Goal: Task Accomplishment & Management: Complete application form

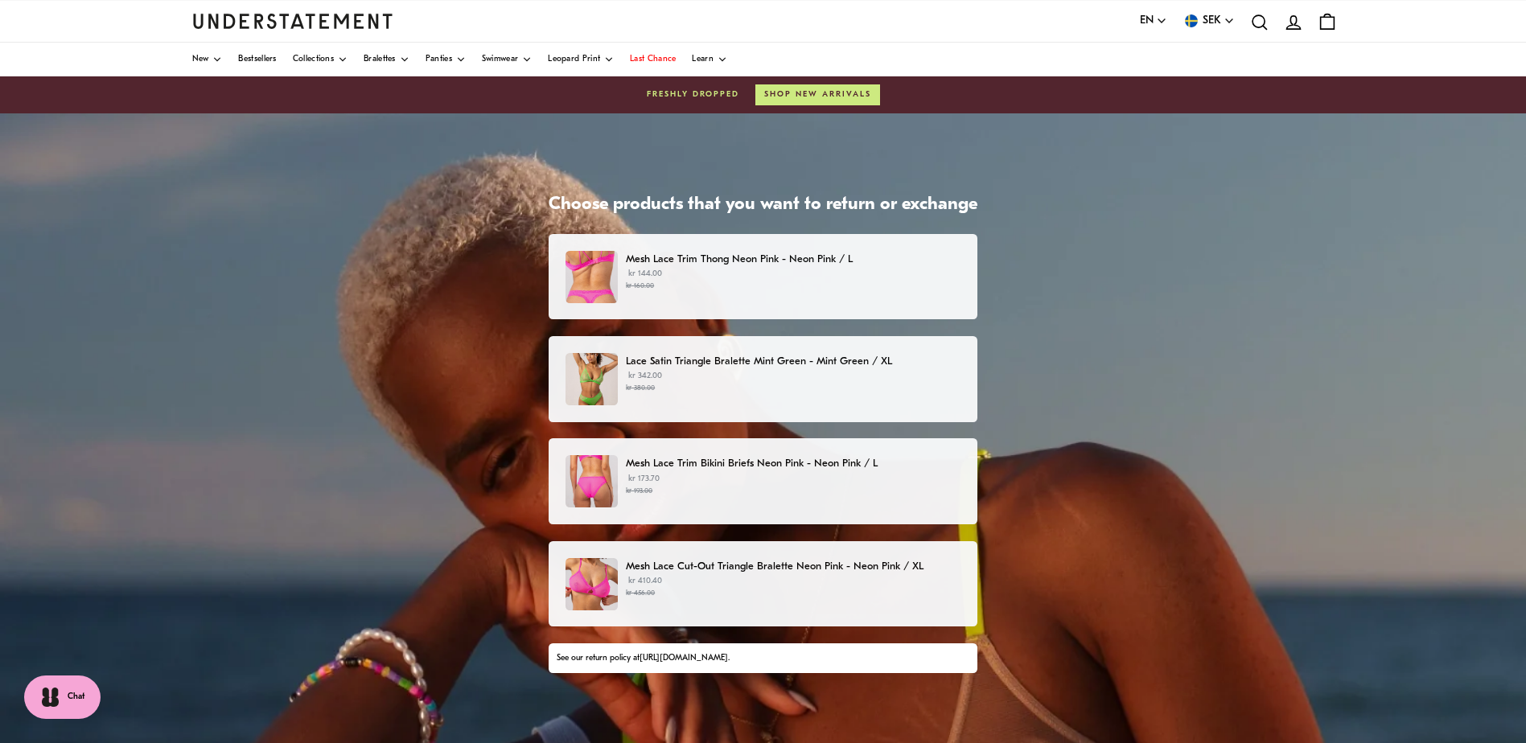
click at [821, 472] on p "Mesh Lace Trim Bikini Briefs Neon Pink - Neon Pink / L" at bounding box center [793, 463] width 335 height 17
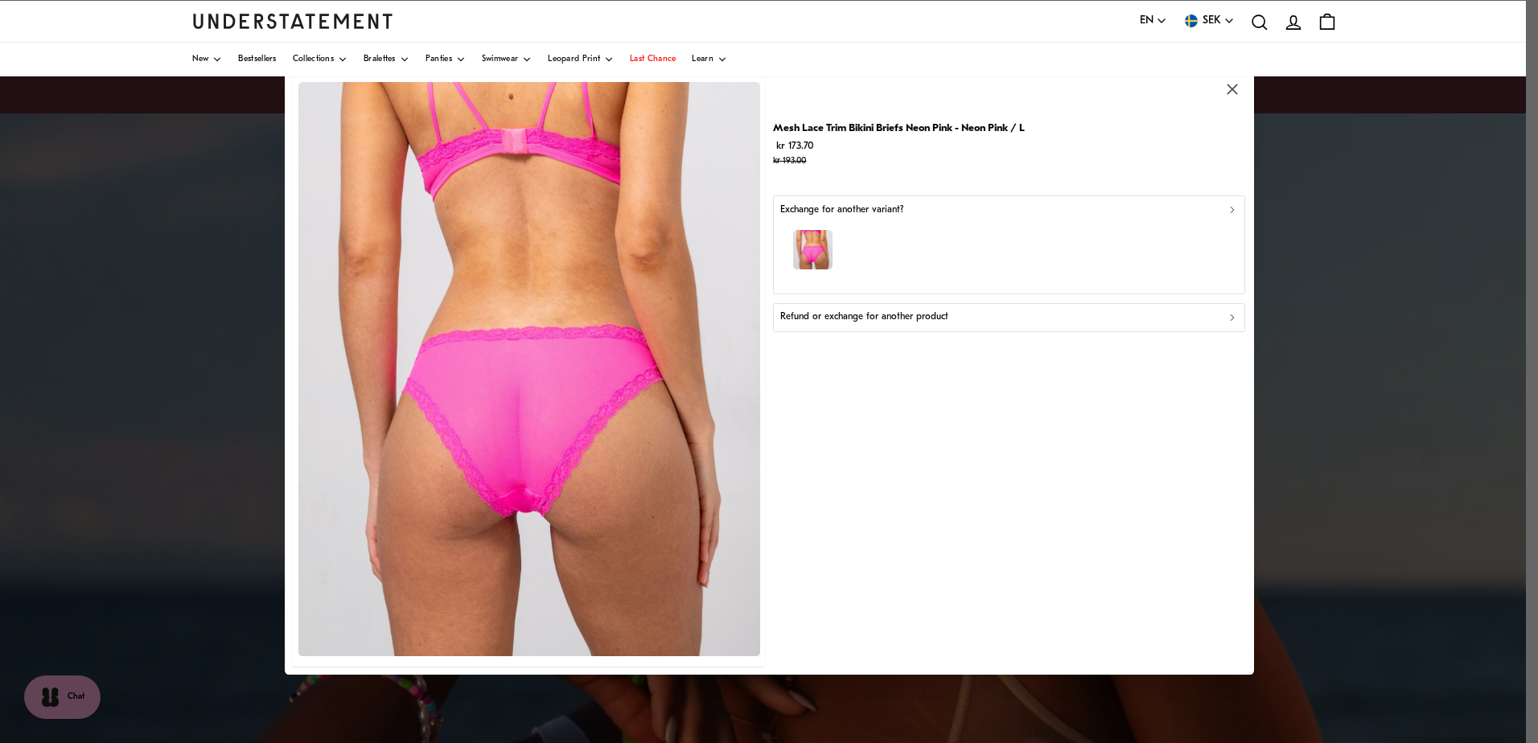
click at [1235, 209] on icon "button" at bounding box center [1232, 209] width 11 height 11
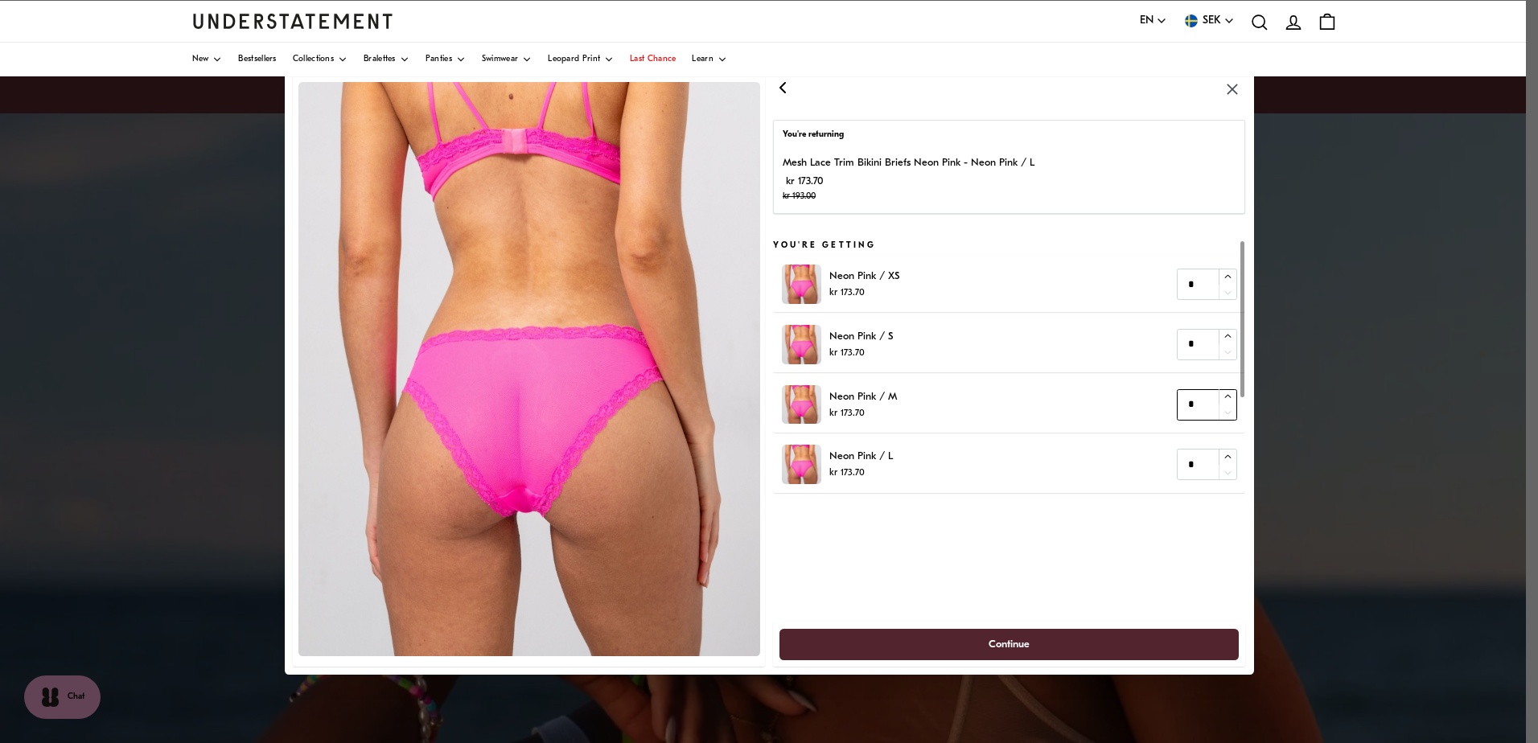
type input "*"
click at [1225, 397] on icon "button" at bounding box center [1228, 397] width 10 height 10
click at [1058, 642] on span "Continue" at bounding box center [1009, 645] width 425 height 30
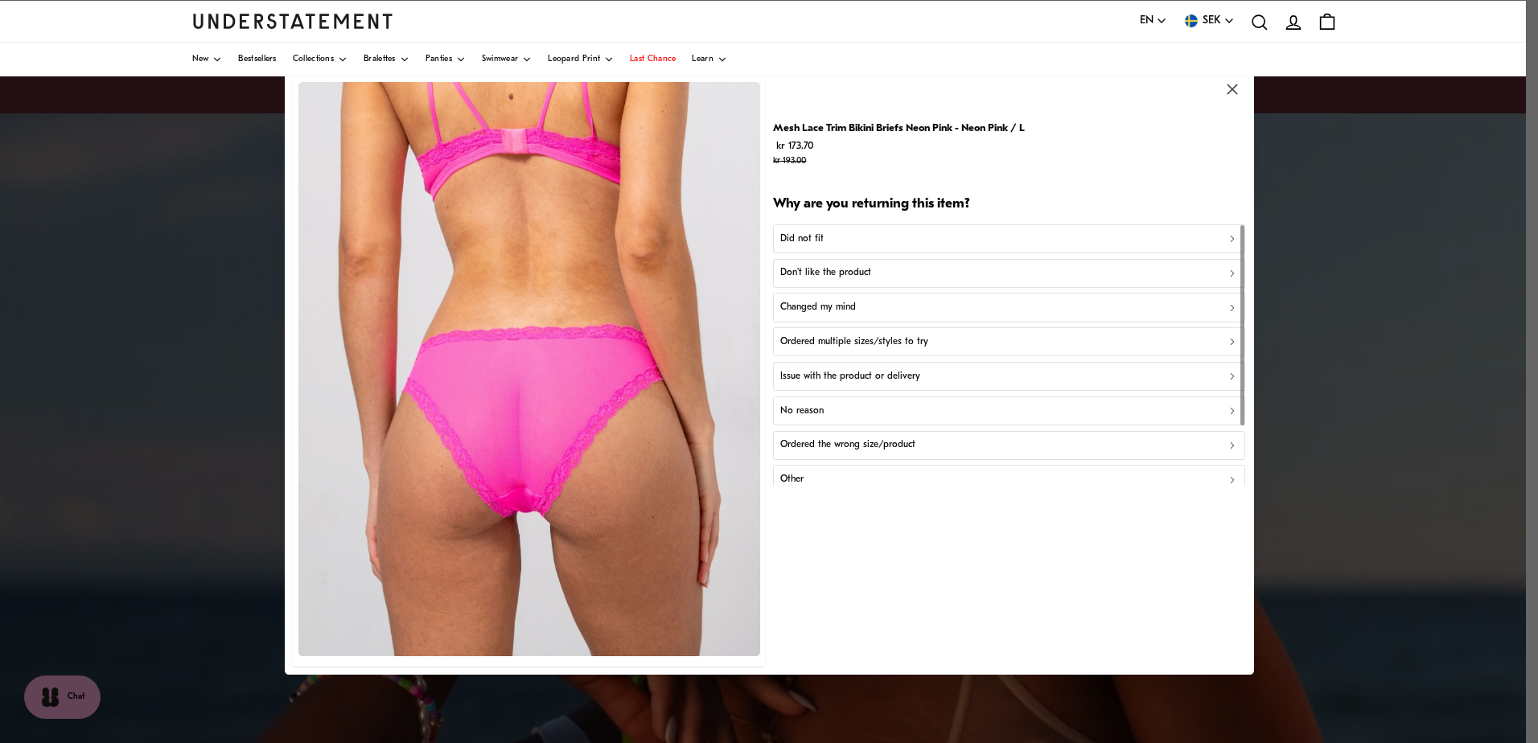
click at [860, 242] on div "Did not fit" at bounding box center [1009, 238] width 458 height 15
click at [858, 274] on div "Too big" at bounding box center [1009, 273] width 458 height 15
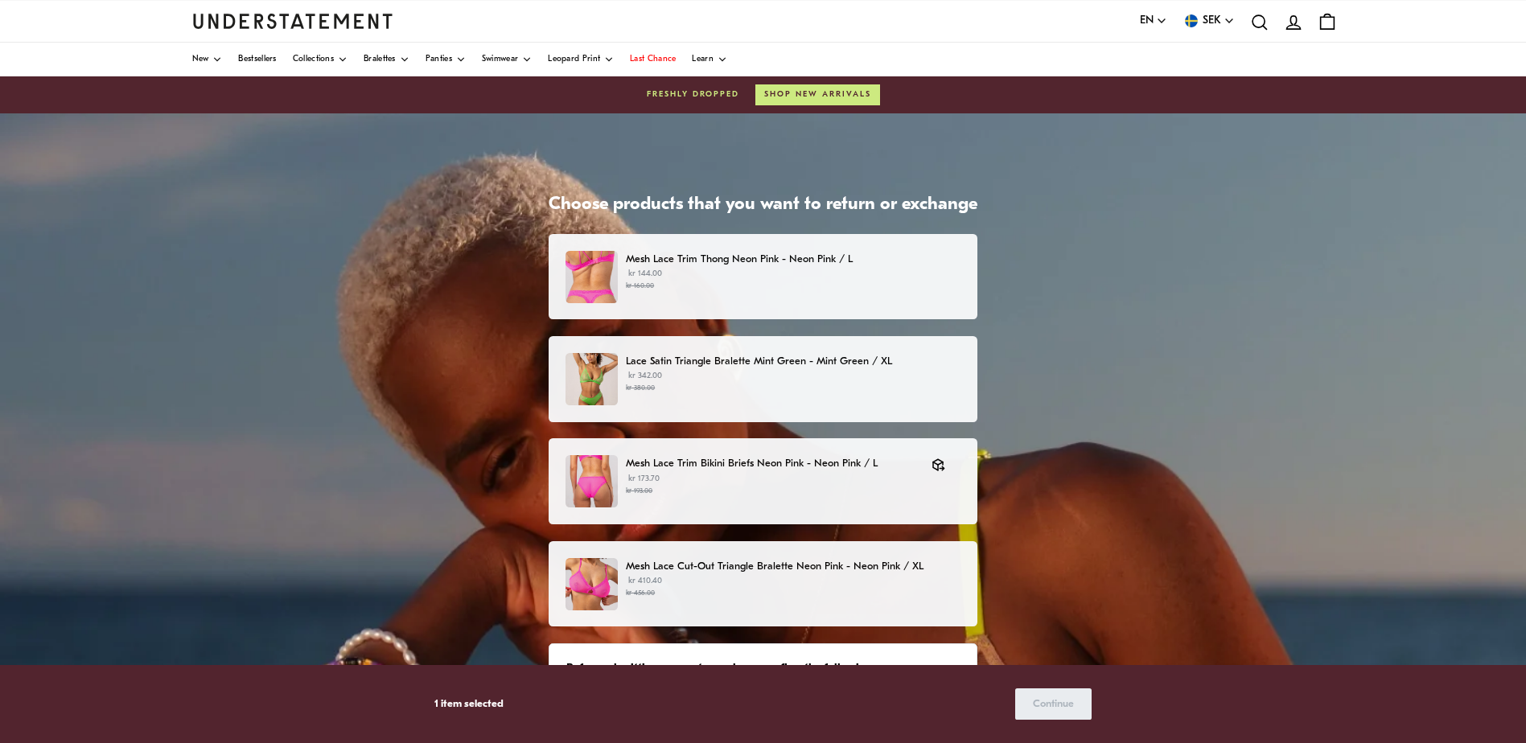
click at [926, 571] on p "Mesh Lace Cut-Out Triangle Bralette Neon Pink - Neon Pink / XL" at bounding box center [793, 566] width 335 height 17
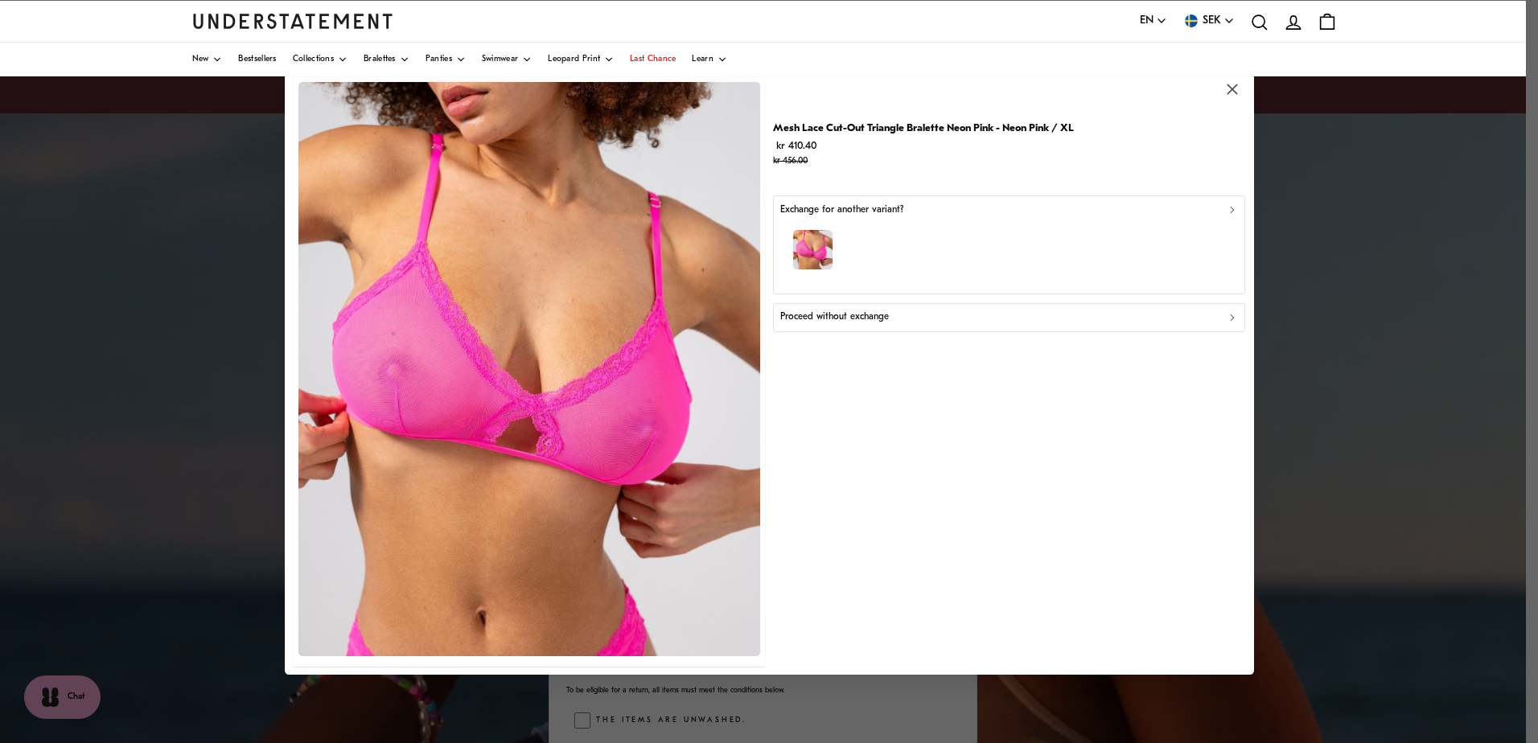
click at [1228, 211] on icon "button" at bounding box center [1232, 209] width 11 height 11
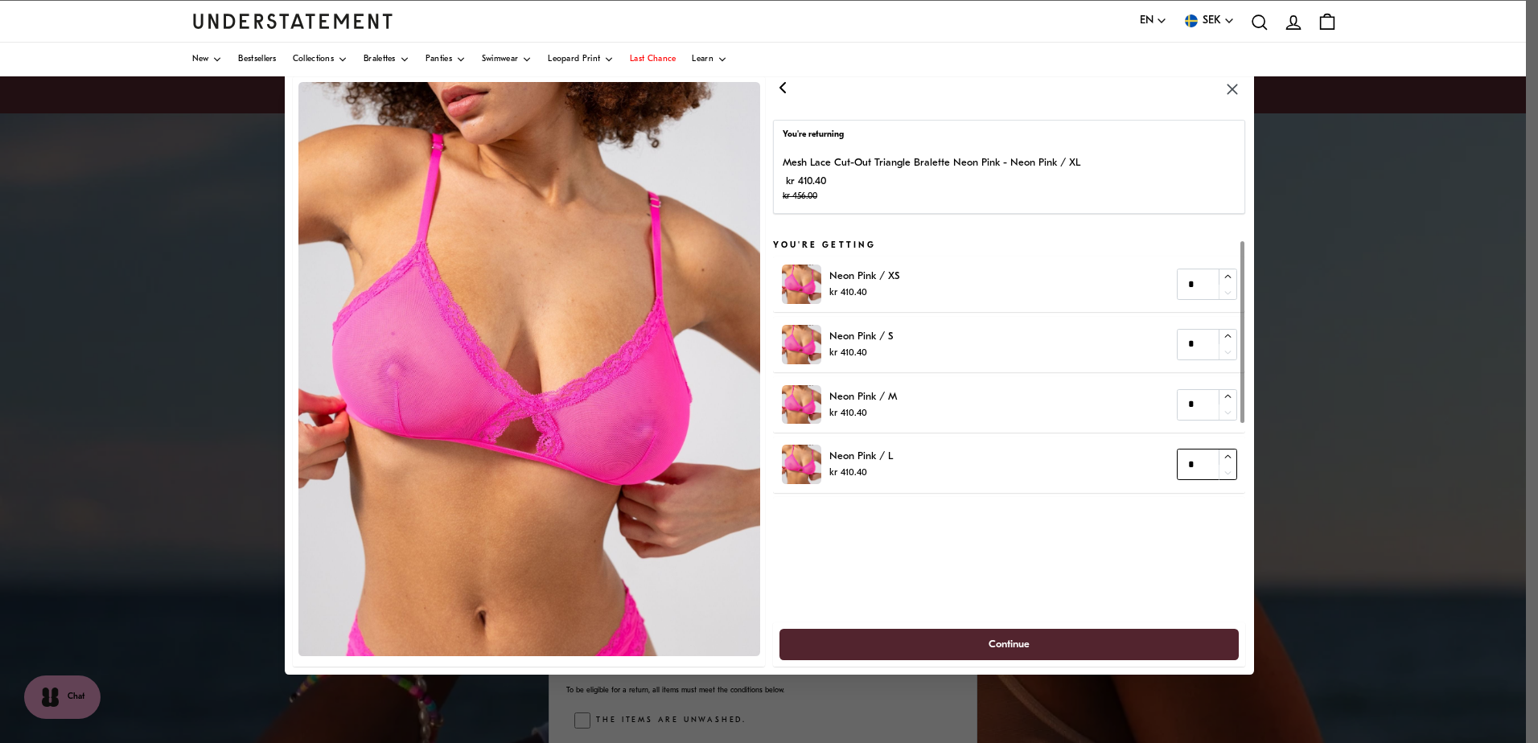
type input "*"
click at [1228, 458] on icon "button" at bounding box center [1228, 457] width 10 height 10
click at [1028, 646] on span "Continue" at bounding box center [1009, 645] width 41 height 30
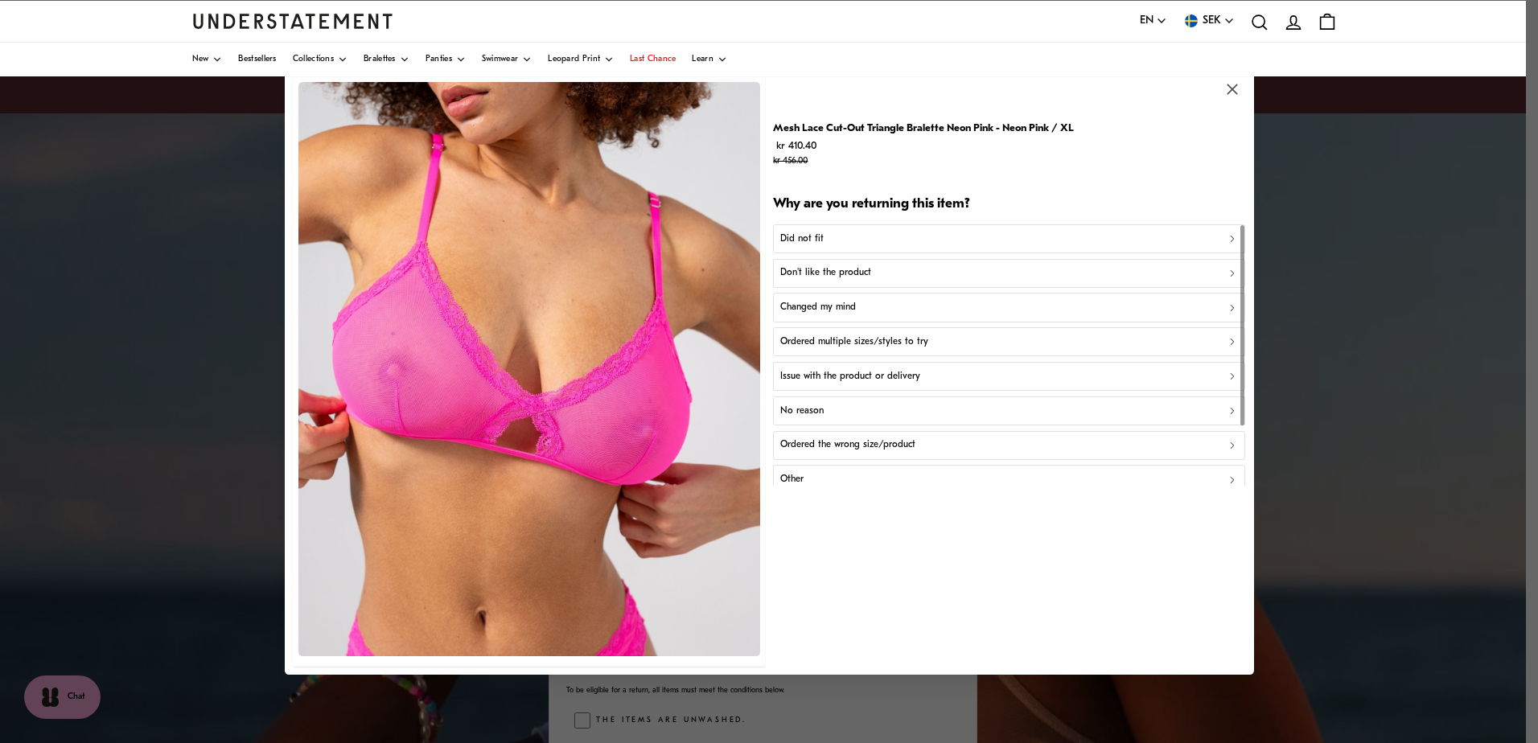
click at [842, 243] on div "Did not fit" at bounding box center [1009, 238] width 458 height 15
click at [836, 274] on div "Too big" at bounding box center [1009, 273] width 458 height 15
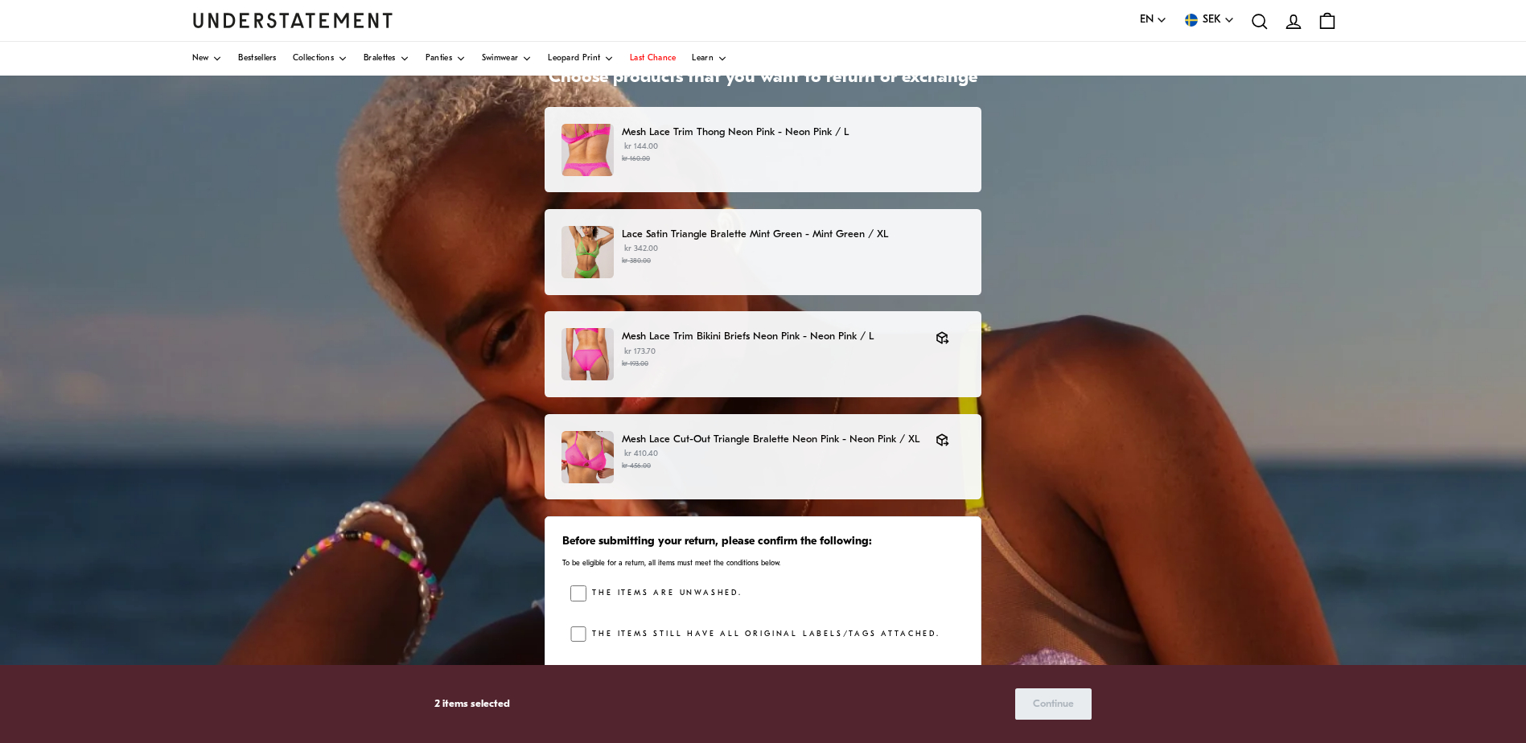
scroll to position [178, 0]
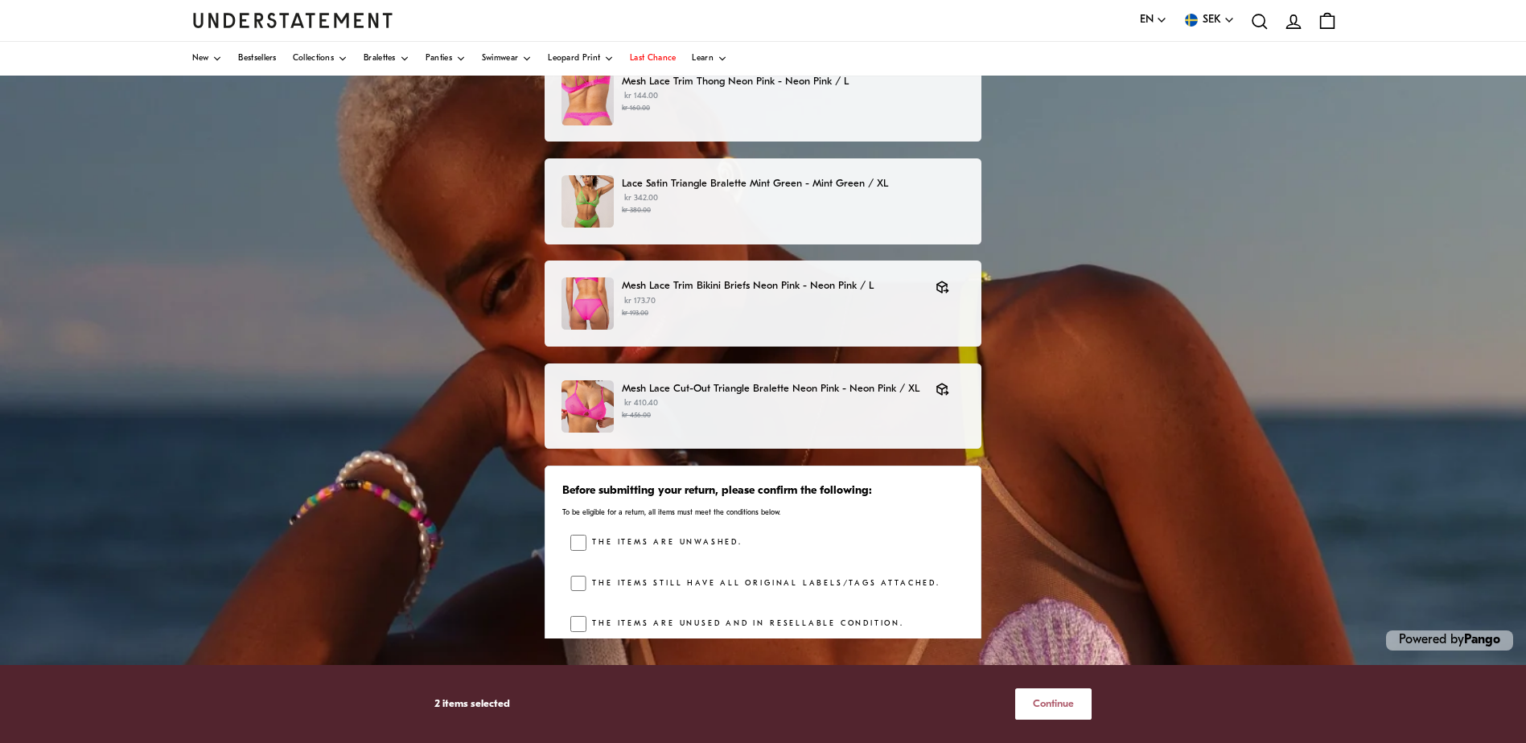
click at [1065, 699] on span "Continue" at bounding box center [1053, 705] width 41 height 30
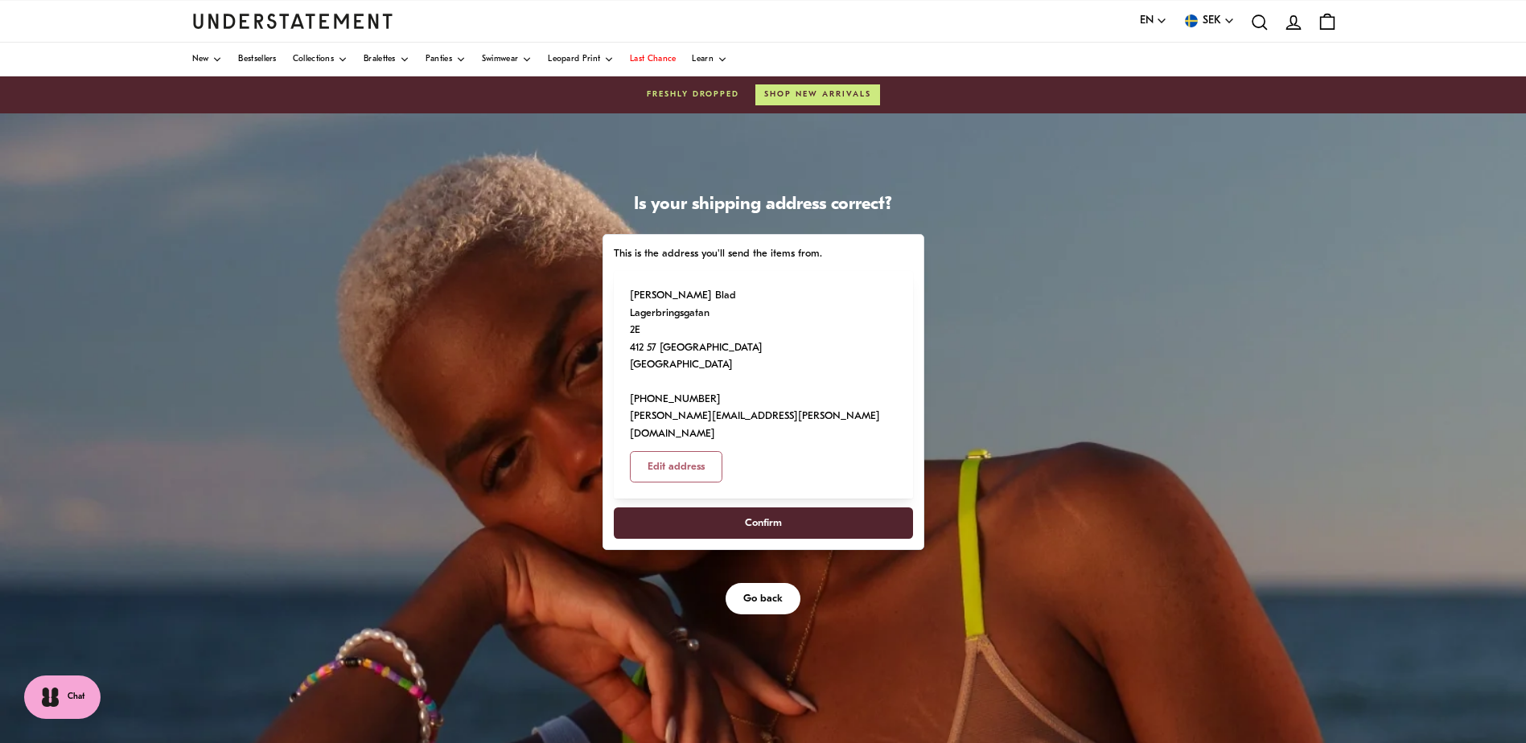
click at [786, 508] on span "Confirm" at bounding box center [763, 523] width 264 height 30
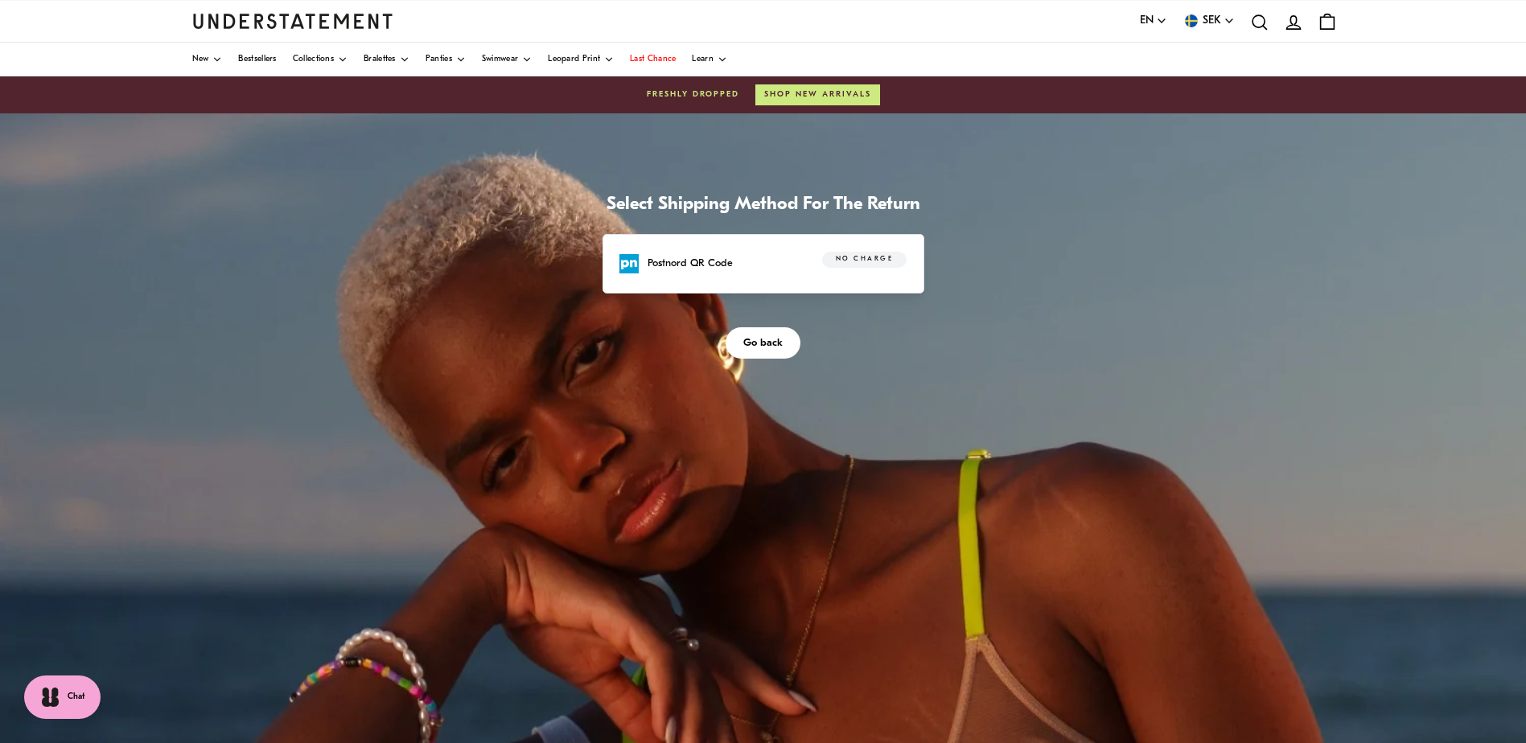
click at [785, 278] on div "Postnord QR Code No charge" at bounding box center [764, 264] width 322 height 60
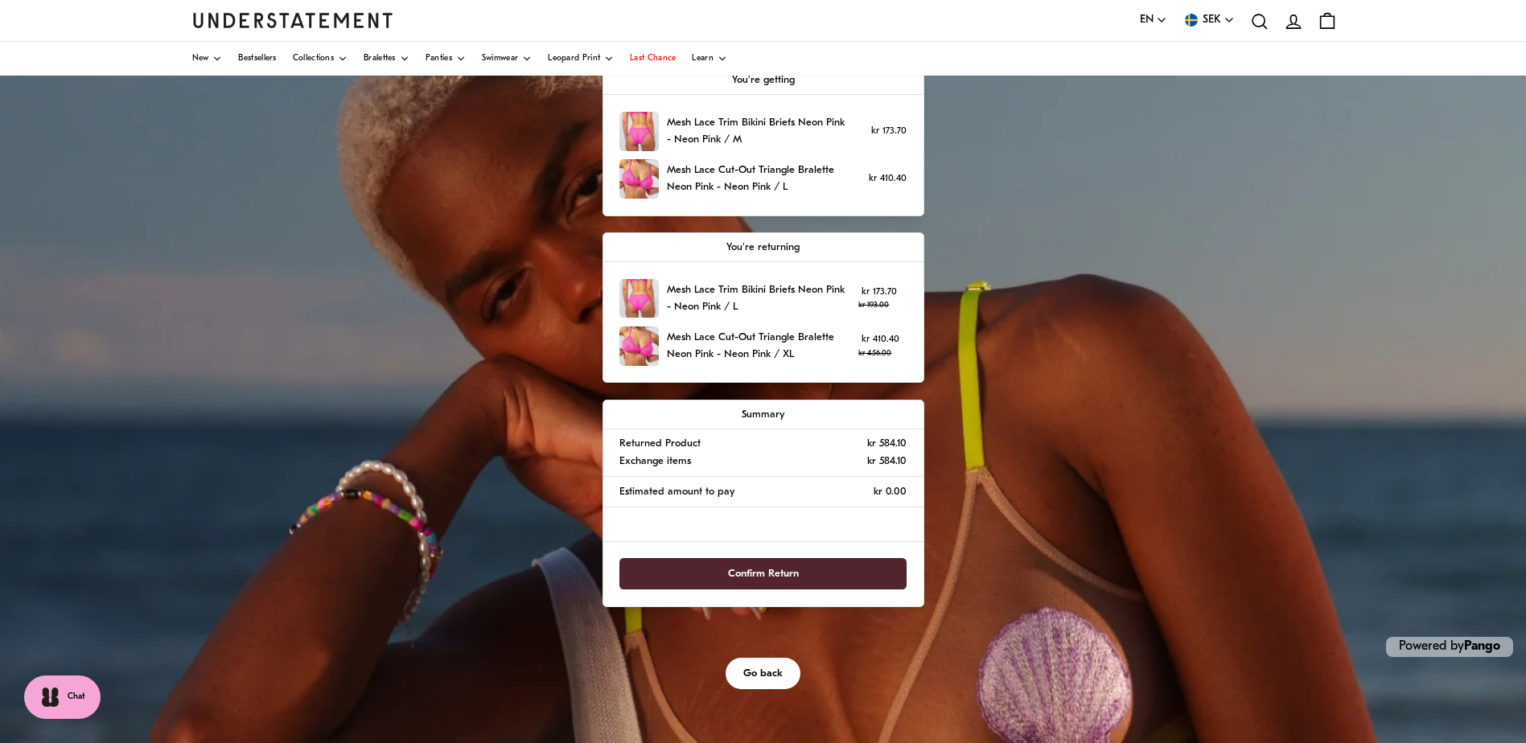
scroll to position [171, 0]
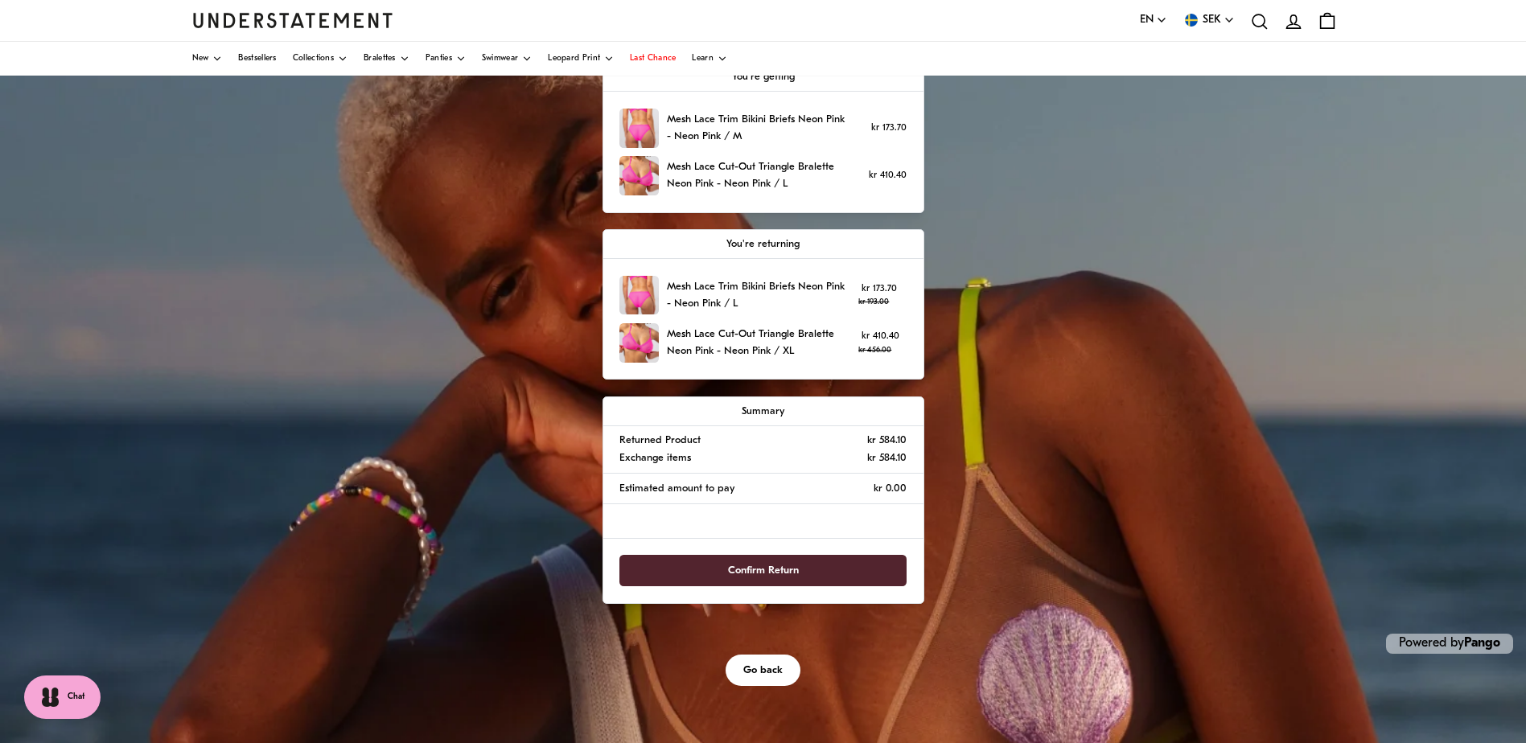
click at [749, 571] on span "Confirm Return" at bounding box center [763, 571] width 71 height 30
